Goal: Task Accomplishment & Management: Manage account settings

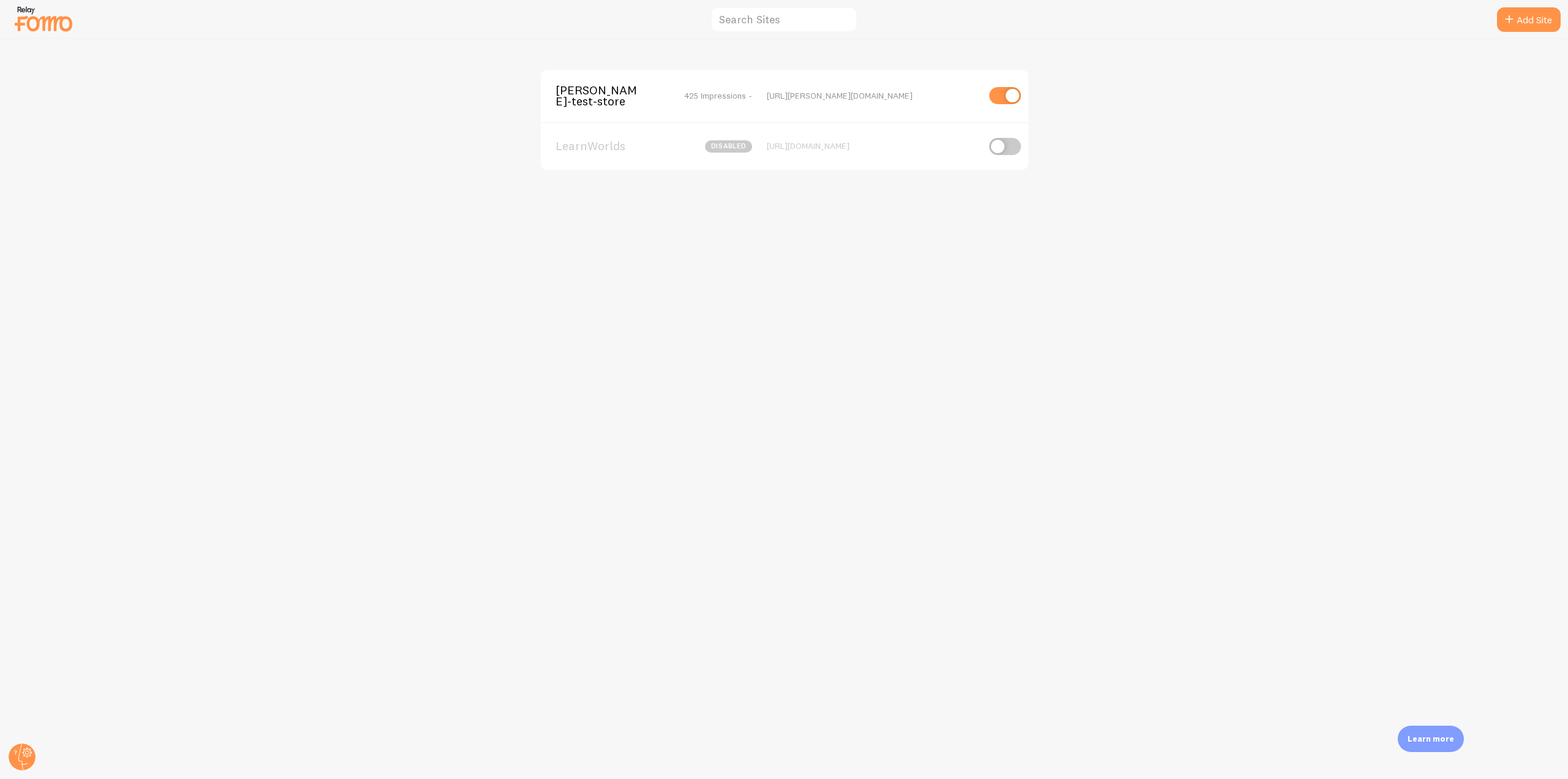
click at [547, 105] on div "[PERSON_NAME]-test-store 425 Impressions - [URL][PERSON_NAME][DOMAIN_NAME]" at bounding box center [784, 95] width 487 height 52
click at [584, 93] on span "[PERSON_NAME]-test-store" at bounding box center [605, 96] width 99 height 23
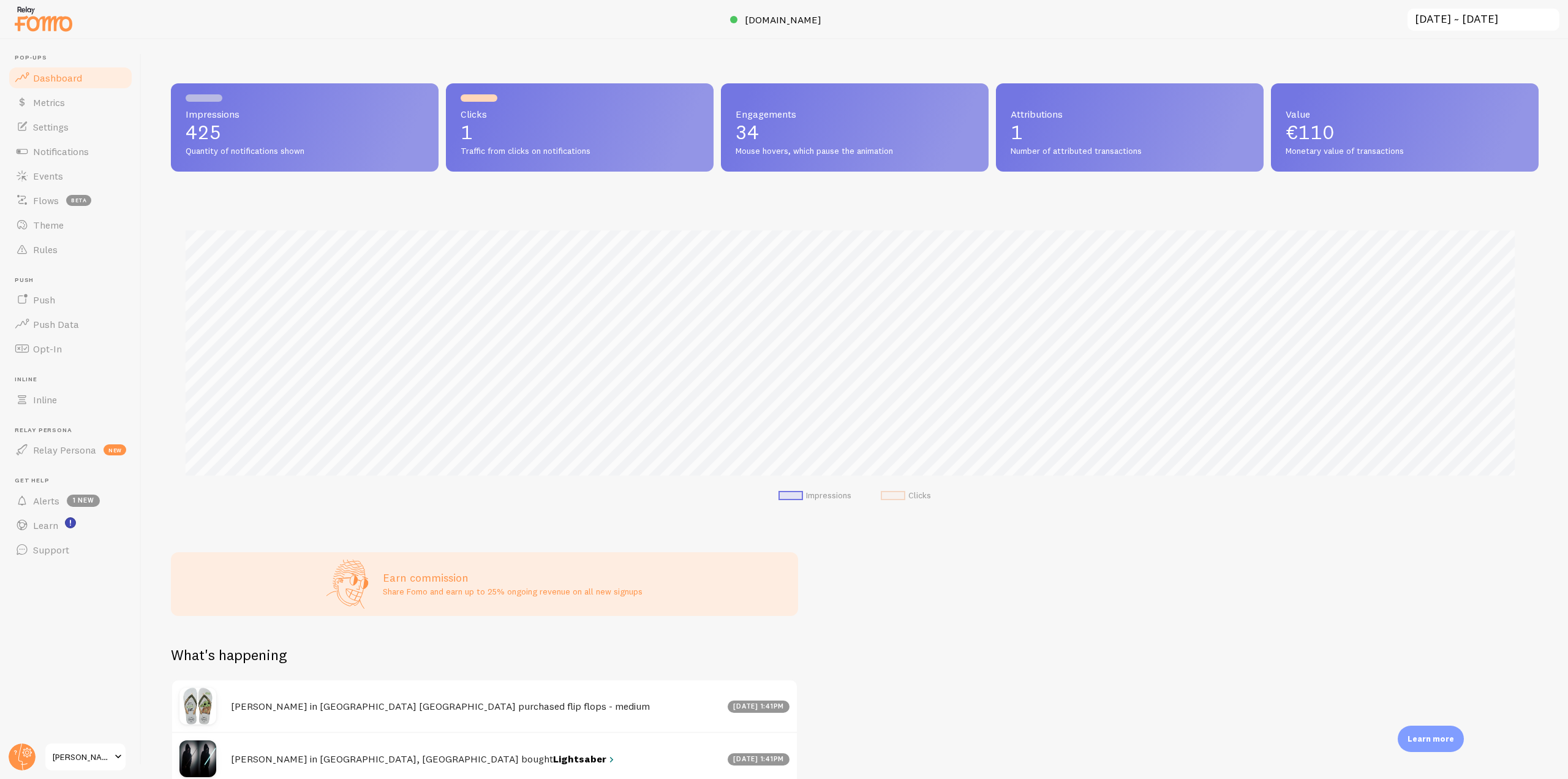
scroll to position [322, 1358]
click at [78, 222] on link "Theme" at bounding box center [70, 225] width 126 height 24
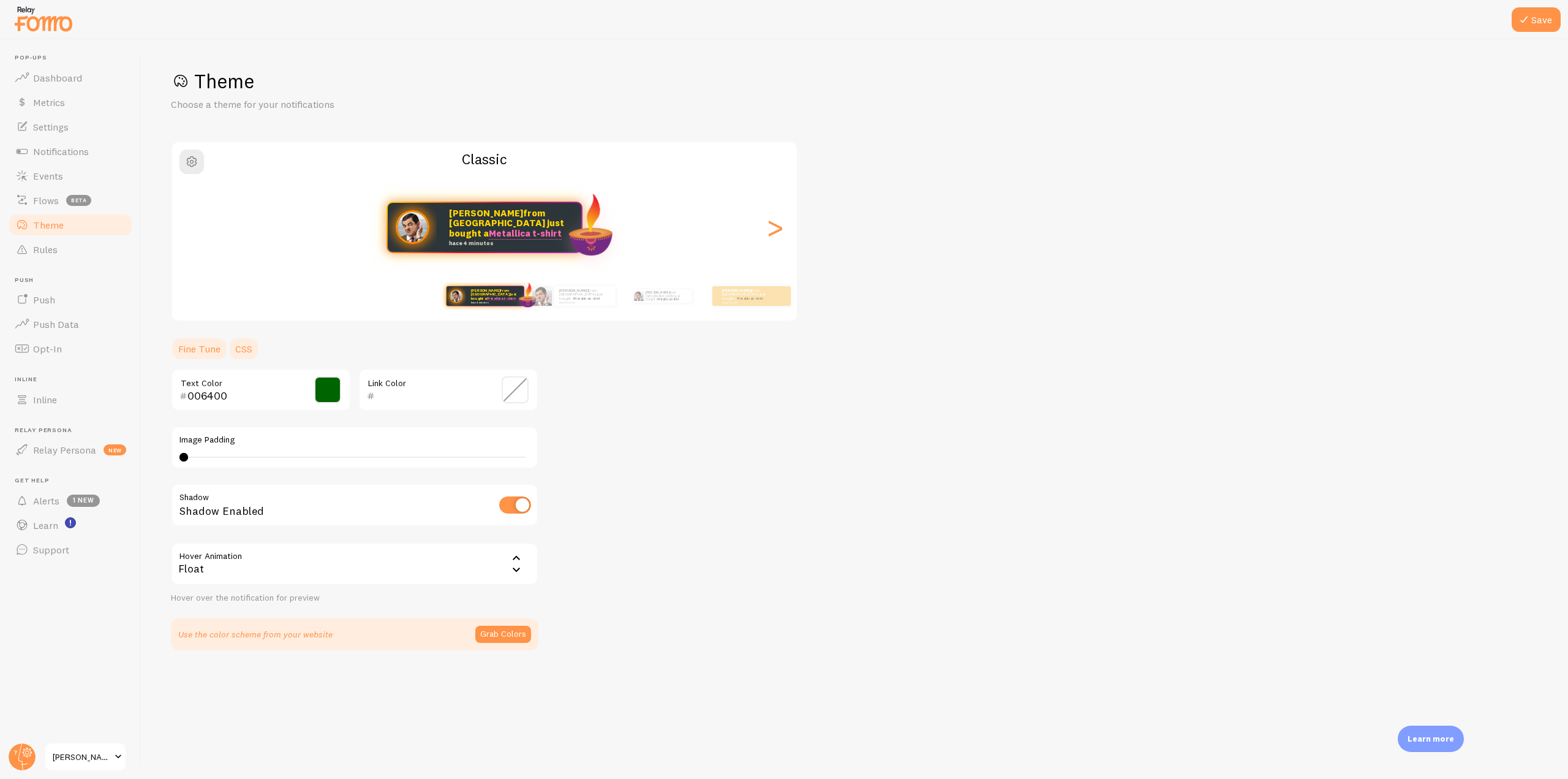
click at [243, 348] on link "CSS" at bounding box center [243, 348] width 32 height 24
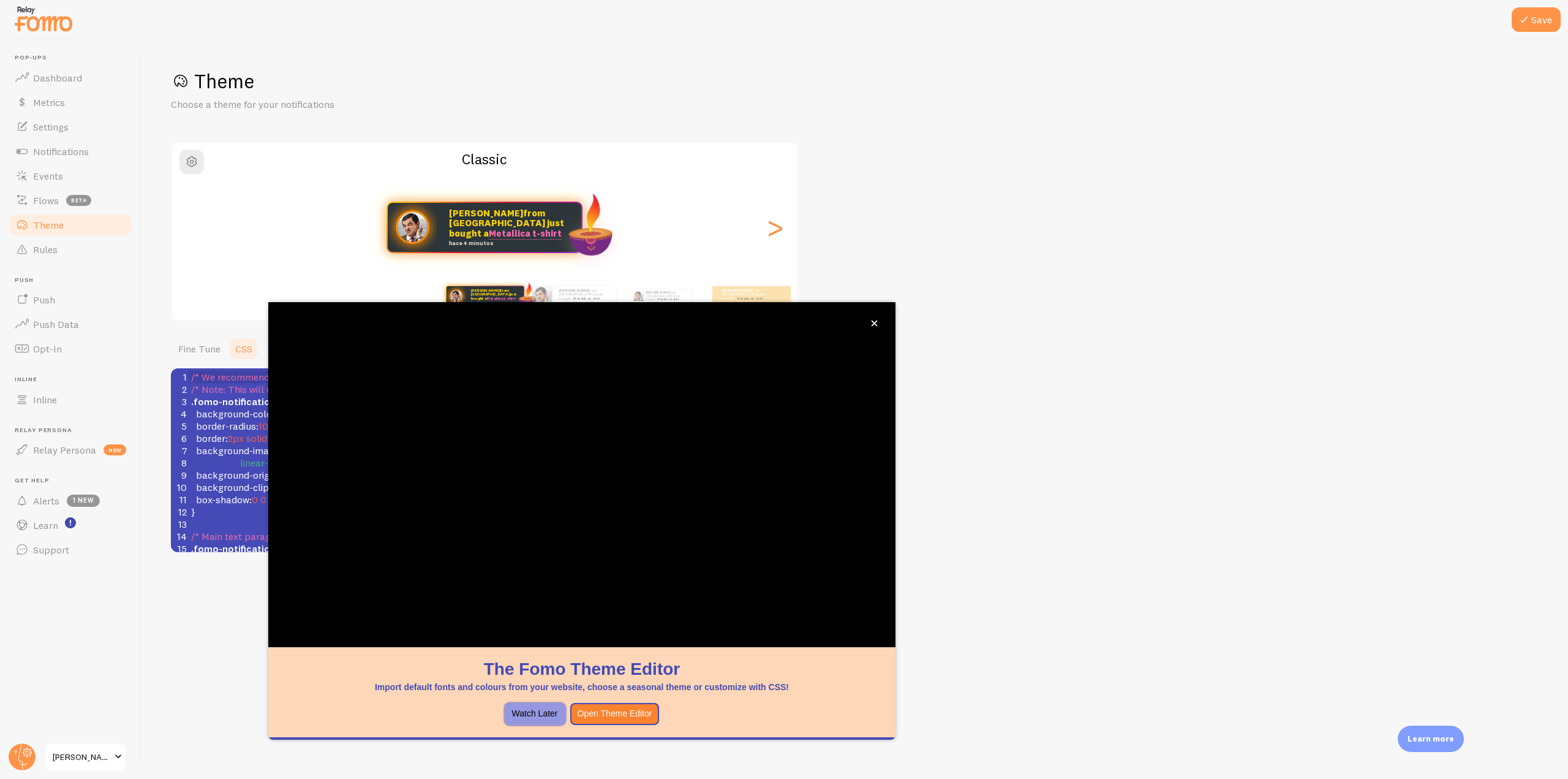
click at [529, 719] on button "Watch Later" at bounding box center [535, 713] width 61 height 22
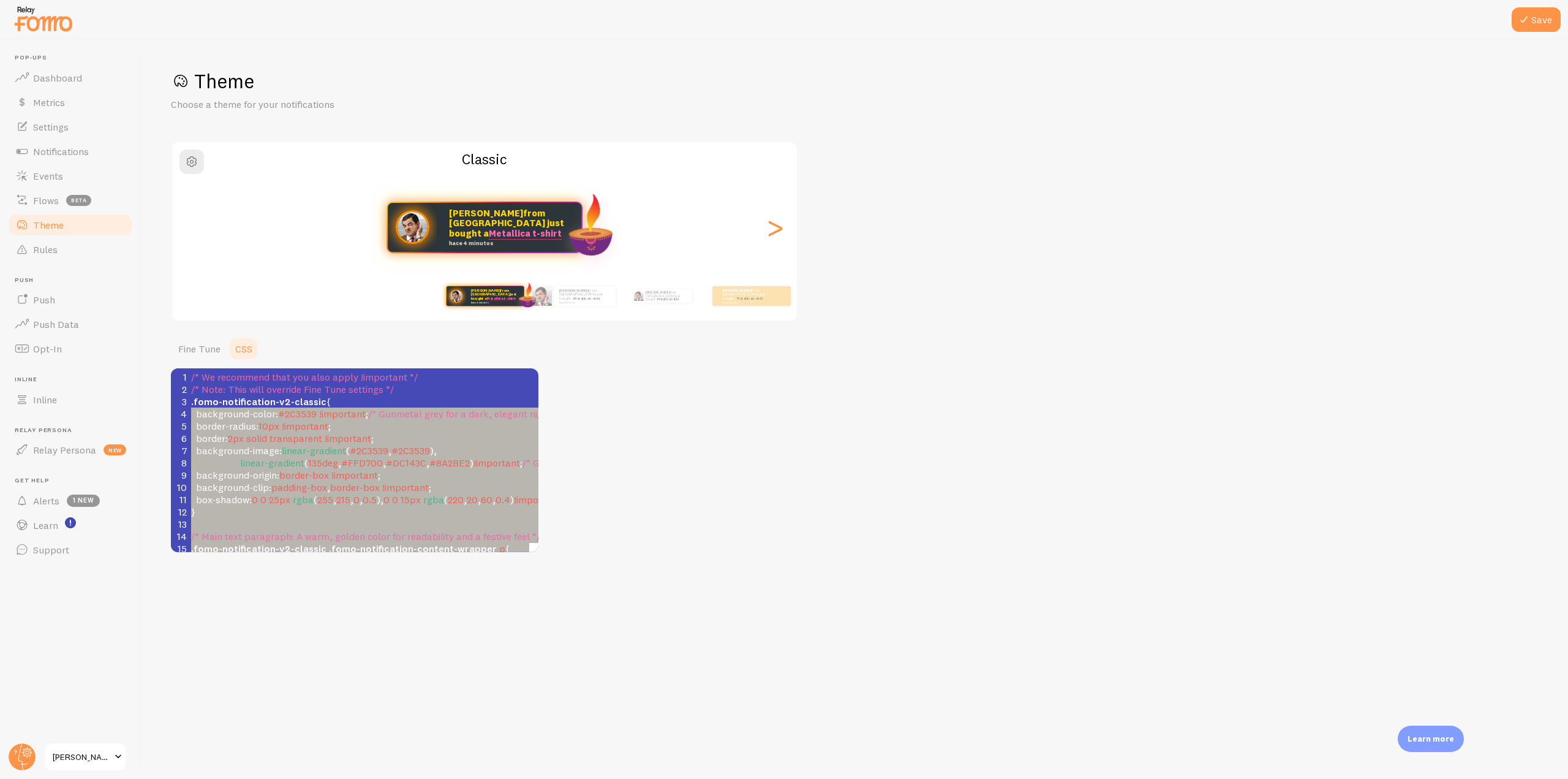
type textarea ".fomo-notification-v2-classic { background-color: #2C3539 !important; /* Gunmet…"
drag, startPoint x: 200, startPoint y: 439, endPoint x: 185, endPoint y: 405, distance: 37.2
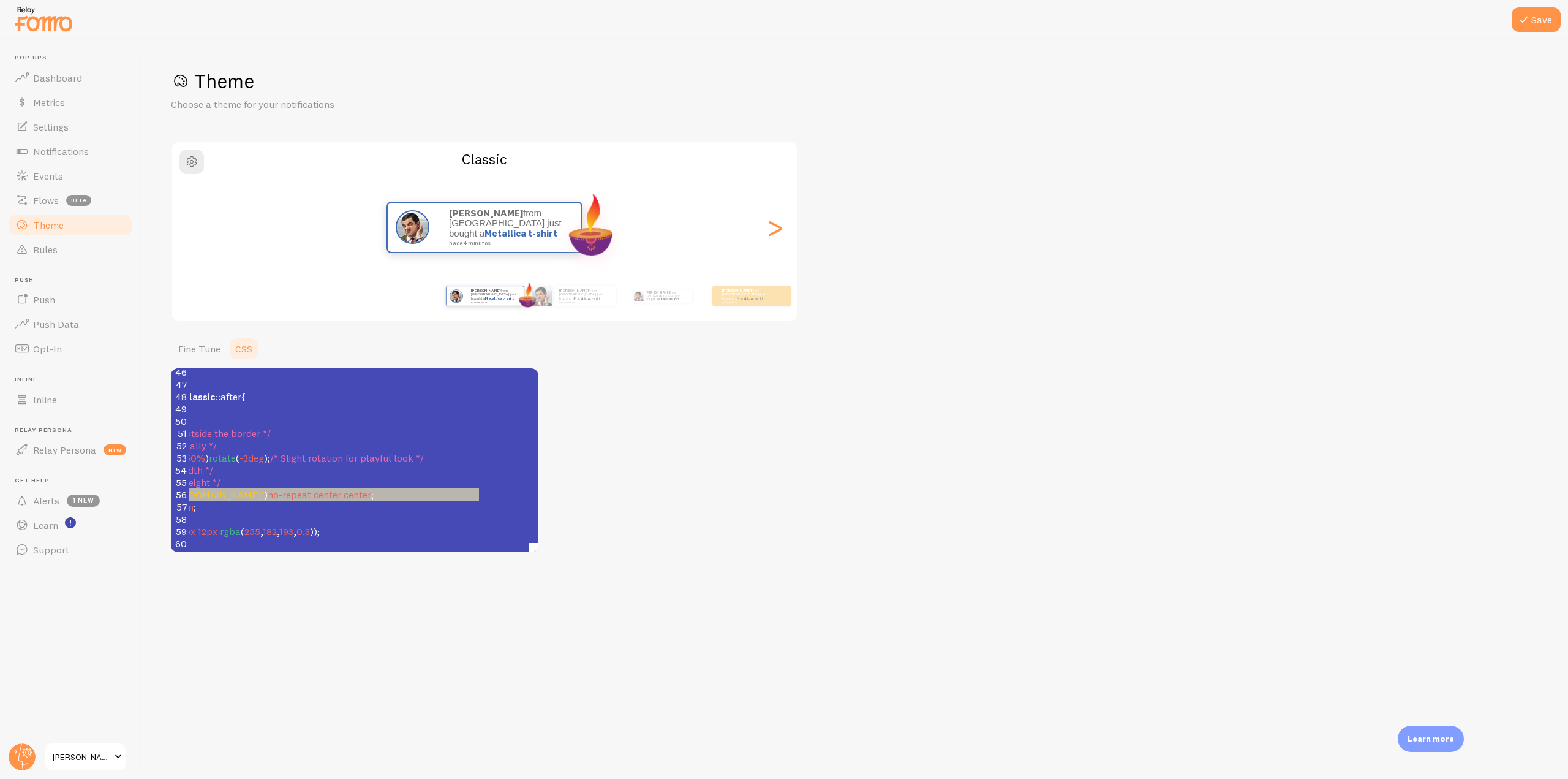
type textarea "[URL][DOMAIN_NAME]"
drag, startPoint x: 272, startPoint y: 489, endPoint x: 484, endPoint y: 489, distance: 212.0
click at [264, 489] on span "'[URL][DOMAIN_NAME]'" at bounding box center [210, 494] width 107 height 12
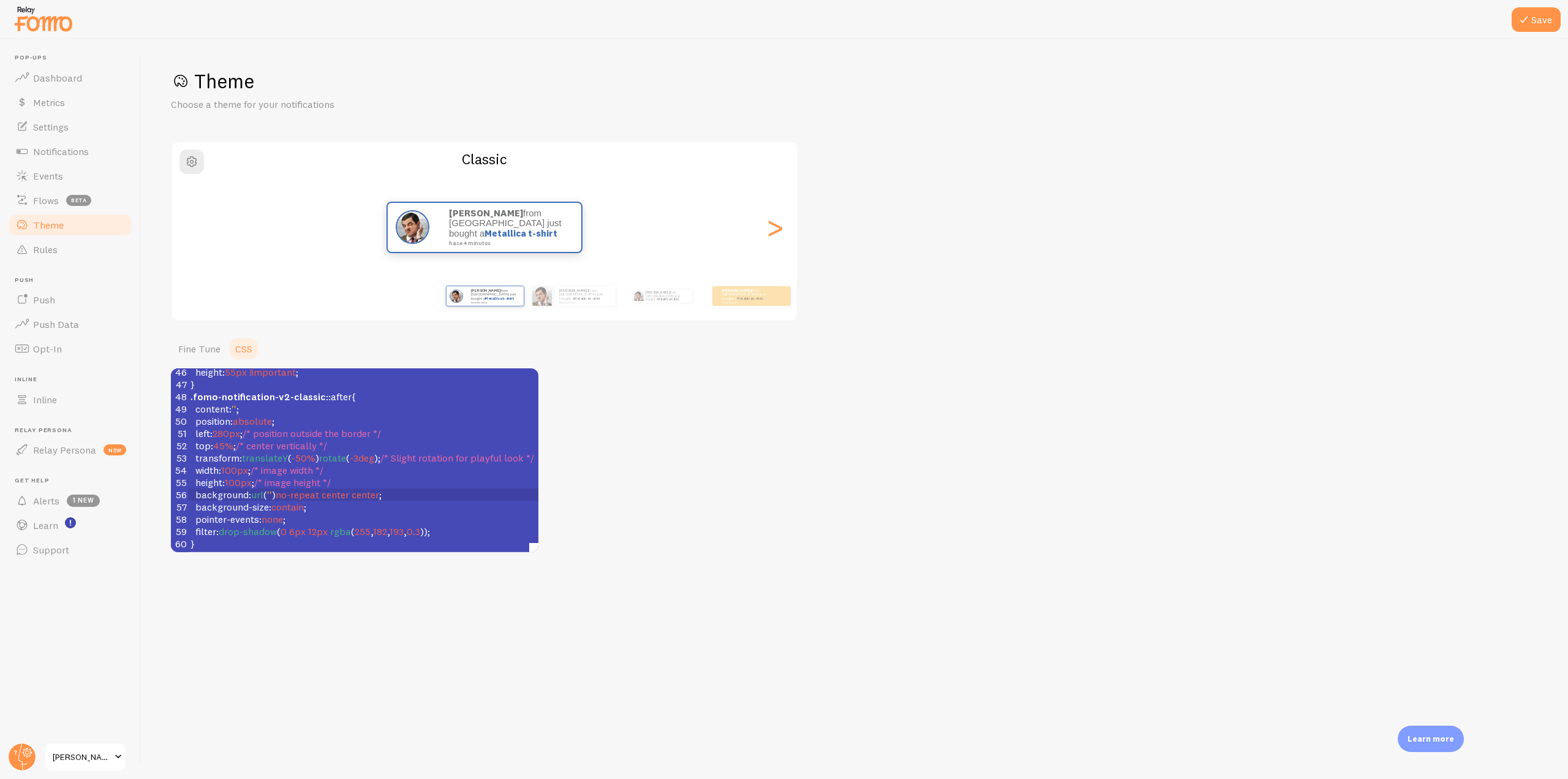
click at [585, 444] on div "Theme Choose a theme for your notifications Classic [PERSON_NAME] from [GEOGRAP…" at bounding box center [854, 310] width 1367 height 483
click at [439, 476] on pre "height : 100px ; /* image height */" at bounding box center [429, 482] width 483 height 12
click at [1548, 13] on button "Save" at bounding box center [1536, 20] width 49 height 24
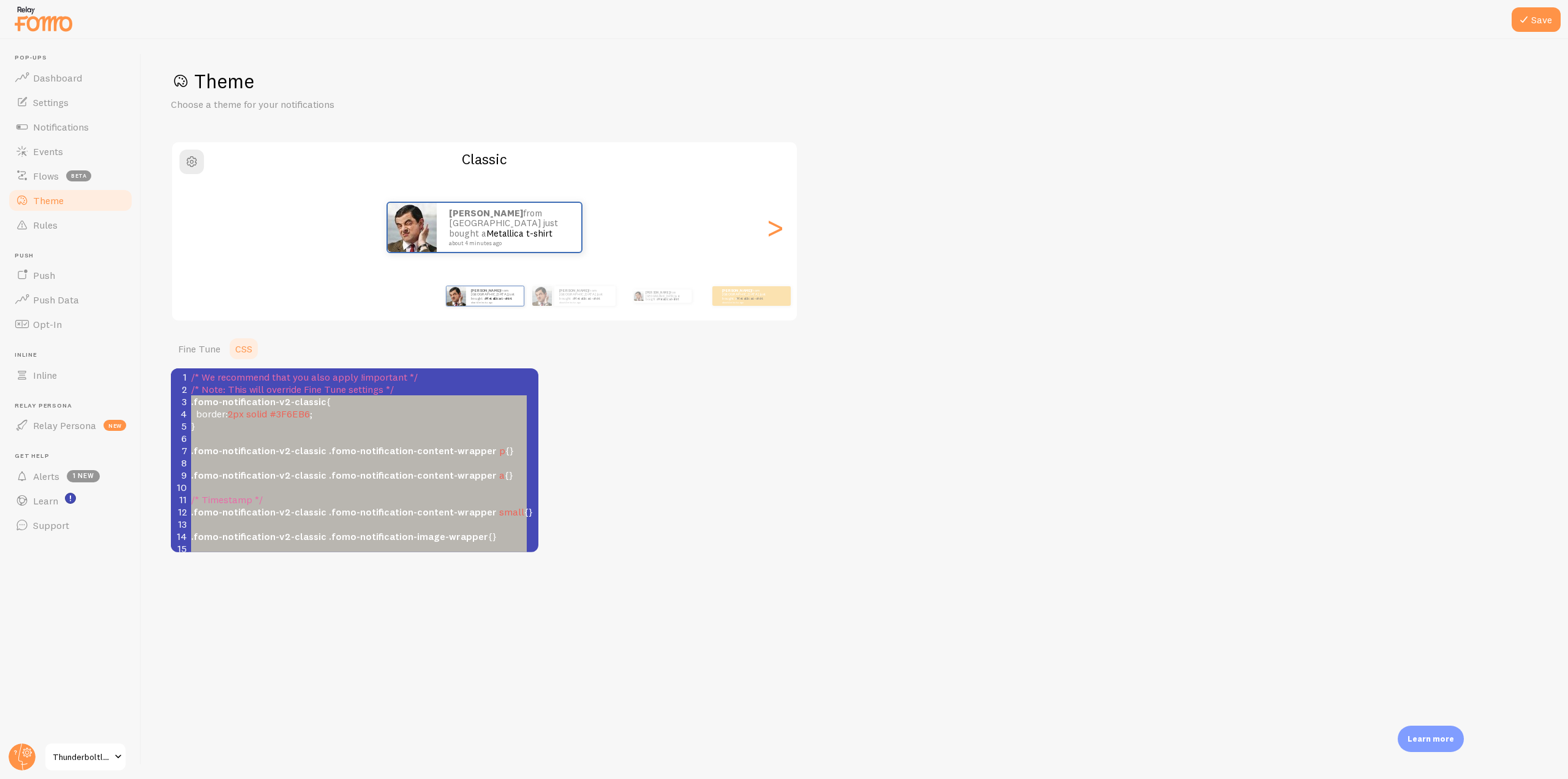
scroll to position [17, 0]
click at [734, 429] on div "Theme Choose a theme for your notifications Classic John from Portugal just bou…" at bounding box center [854, 310] width 1367 height 483
click at [84, 131] on span "Notifications" at bounding box center [61, 127] width 55 height 12
